Goal: Find specific page/section: Find specific page/section

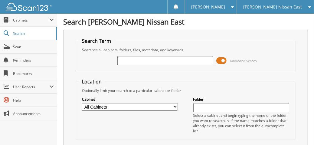
click at [162, 58] on input "text" at bounding box center [165, 60] width 96 height 9
type input "191126"
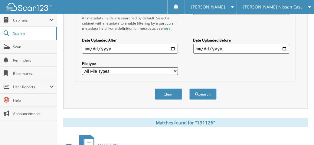
scroll to position [238, 0]
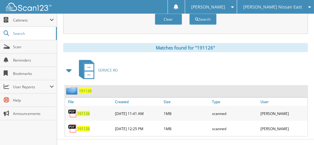
click at [82, 126] on span "191126" at bounding box center [83, 128] width 13 height 5
click at [87, 111] on span "191126" at bounding box center [83, 113] width 13 height 5
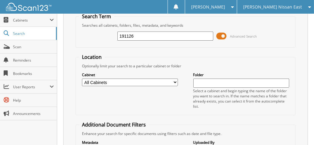
scroll to position [0, 0]
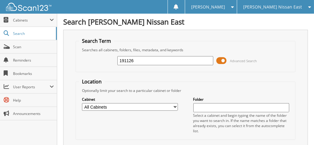
drag, startPoint x: 142, startPoint y: 58, endPoint x: 113, endPoint y: 56, distance: 29.8
click at [113, 56] on div "191126 Advanced Search" at bounding box center [185, 60] width 213 height 16
type input "191052"
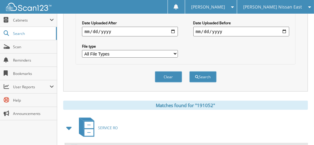
scroll to position [223, 0]
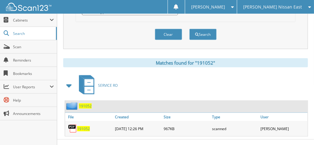
click at [83, 126] on span "191052" at bounding box center [83, 128] width 13 height 5
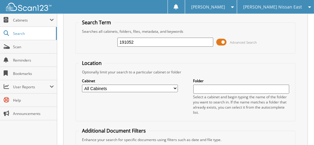
scroll to position [0, 0]
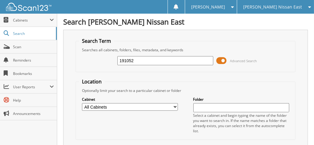
drag, startPoint x: 136, startPoint y: 59, endPoint x: 109, endPoint y: 55, distance: 26.9
click at [109, 55] on div "191052 Advanced Search" at bounding box center [185, 60] width 213 height 16
type input "191013"
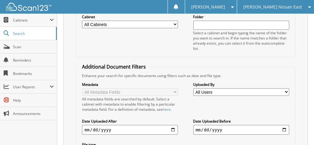
scroll to position [37, 0]
